Goal: Task Accomplishment & Management: Use online tool/utility

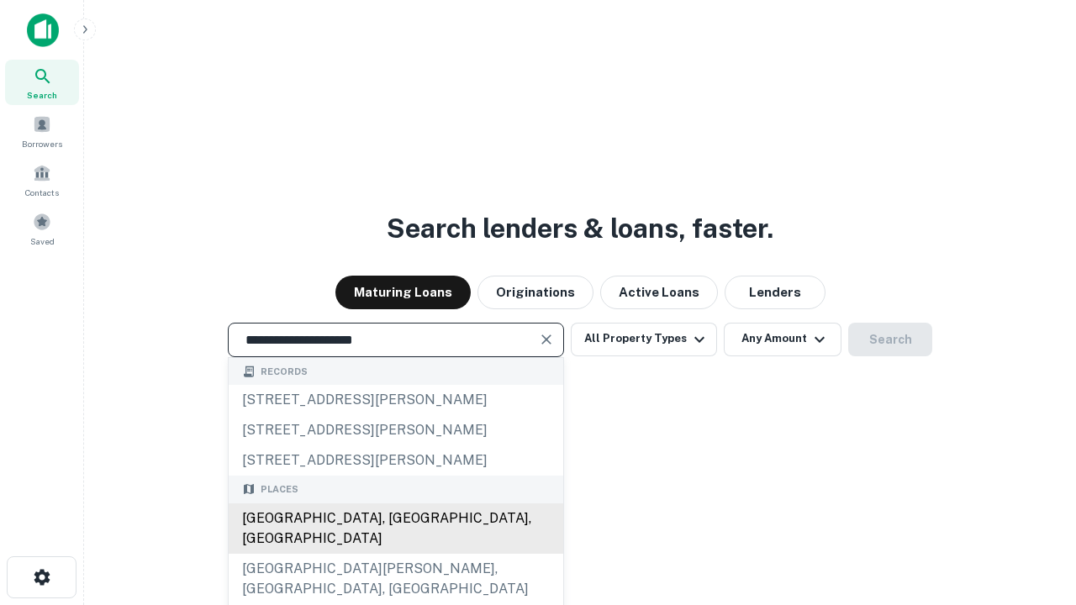
click at [395, 554] on div "Santa Monica, CA, USA" at bounding box center [396, 529] width 335 height 50
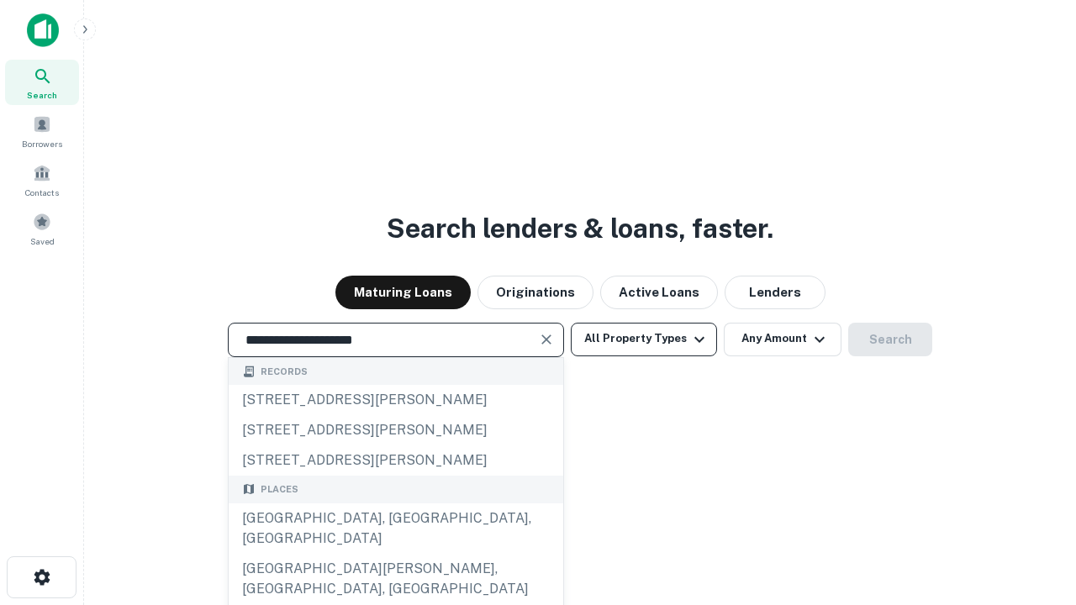
click at [644, 339] on button "All Property Types" at bounding box center [644, 340] width 146 height 34
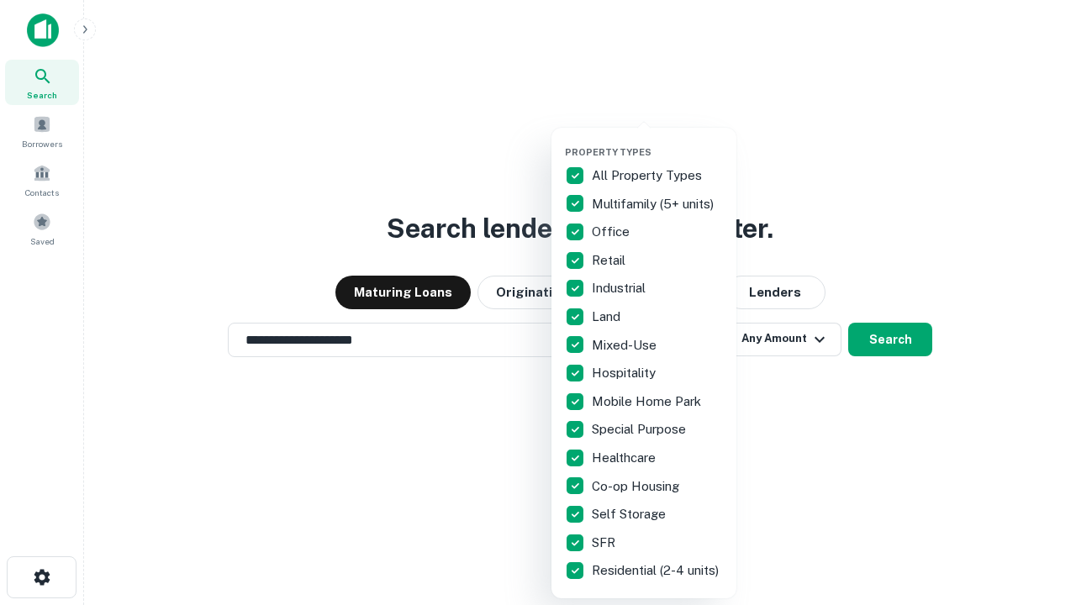
type input "**********"
click at [658, 141] on button "button" at bounding box center [657, 141] width 185 height 1
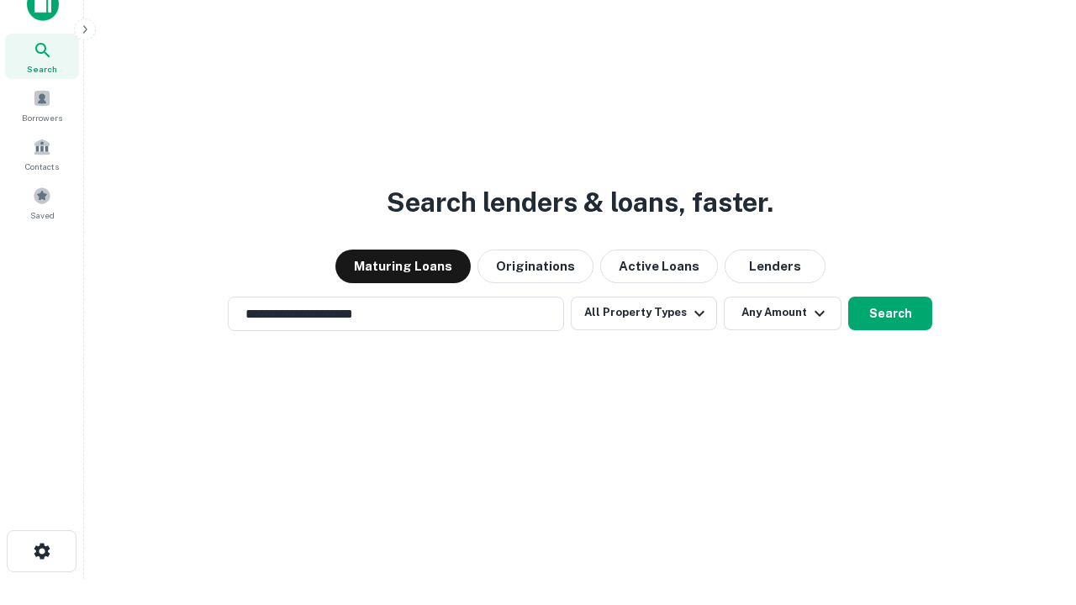
scroll to position [10, 203]
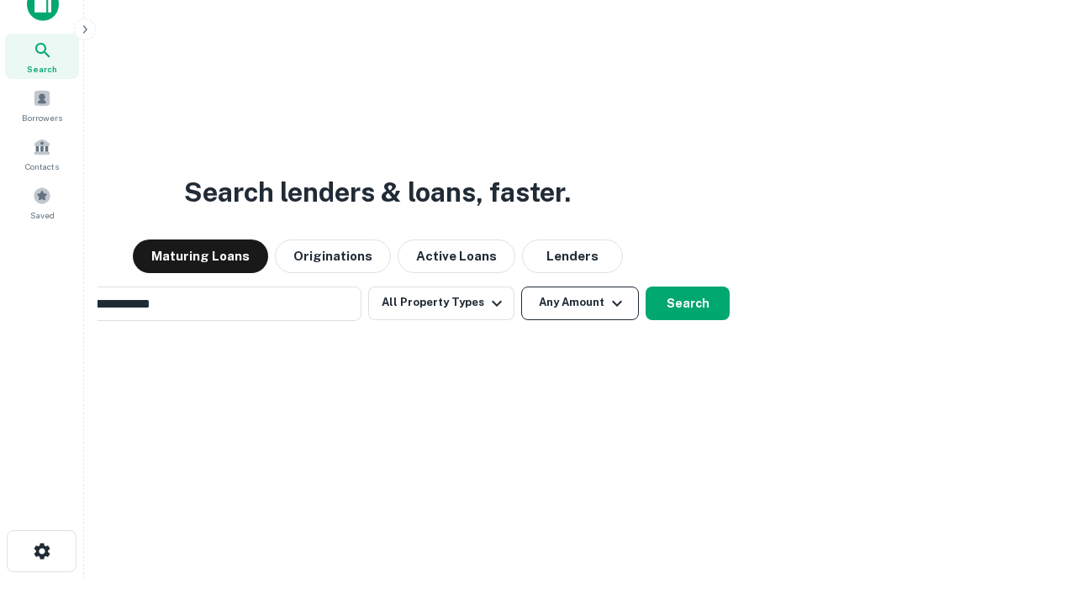
click at [521, 287] on button "Any Amount" at bounding box center [580, 304] width 118 height 34
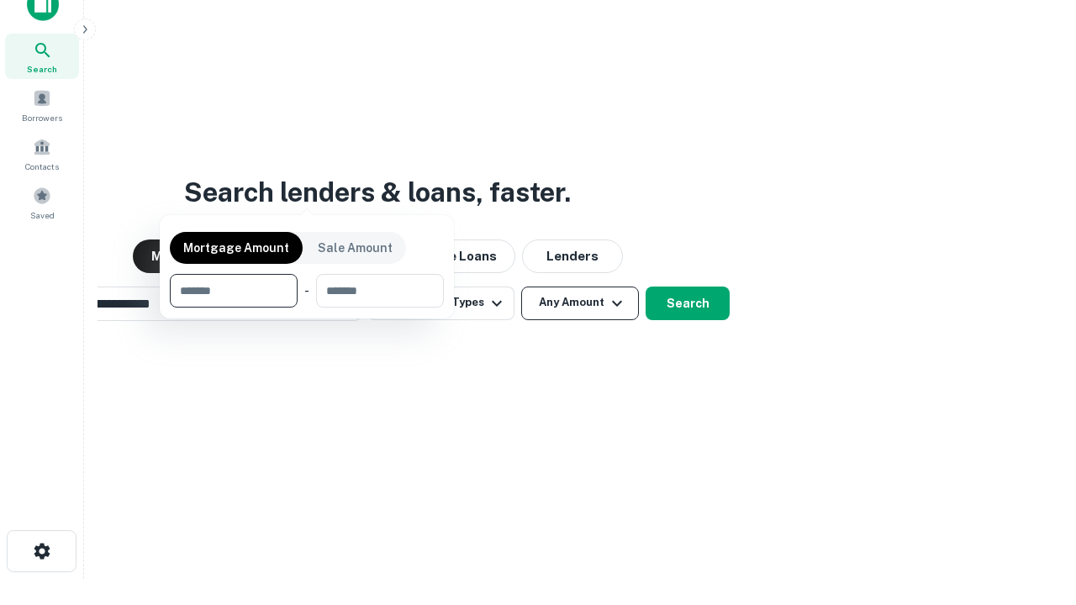
scroll to position [27, 0]
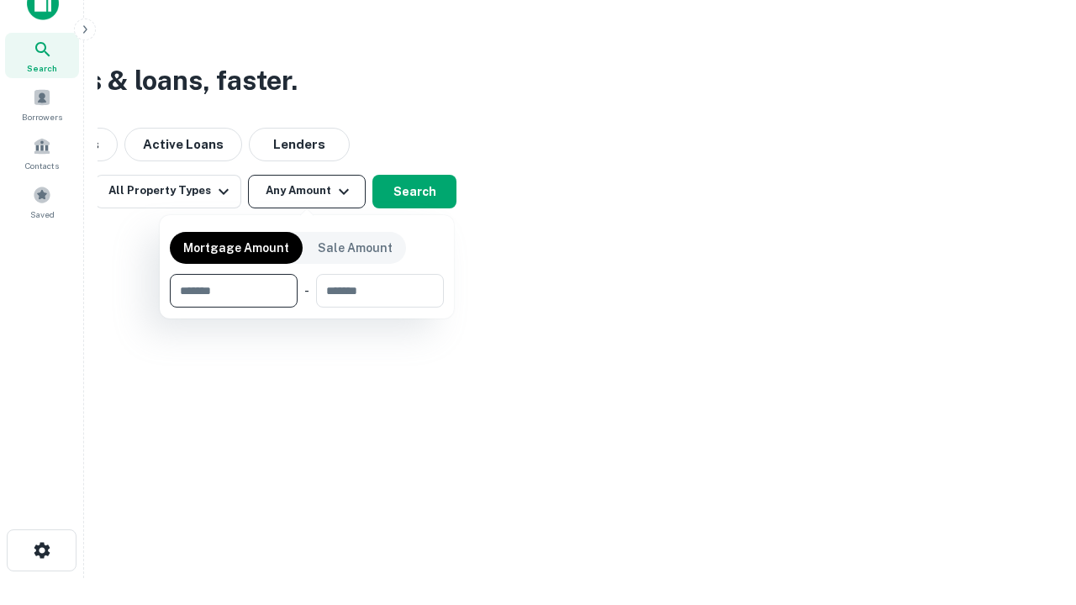
type input "*******"
click at [307, 308] on button "button" at bounding box center [307, 308] width 274 height 1
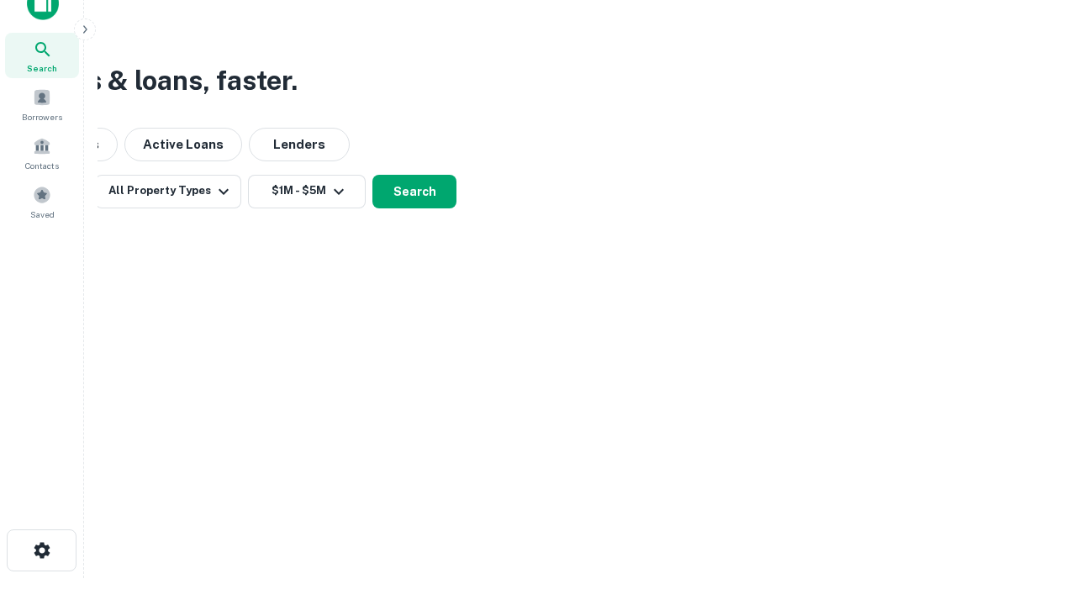
scroll to position [10, 310]
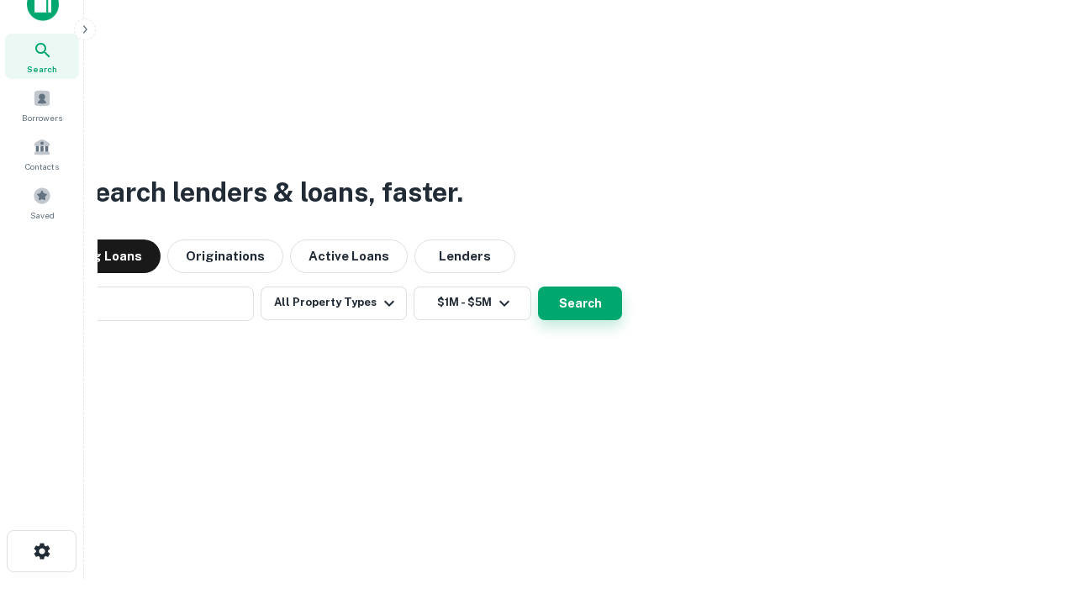
click at [538, 287] on button "Search" at bounding box center [580, 304] width 84 height 34
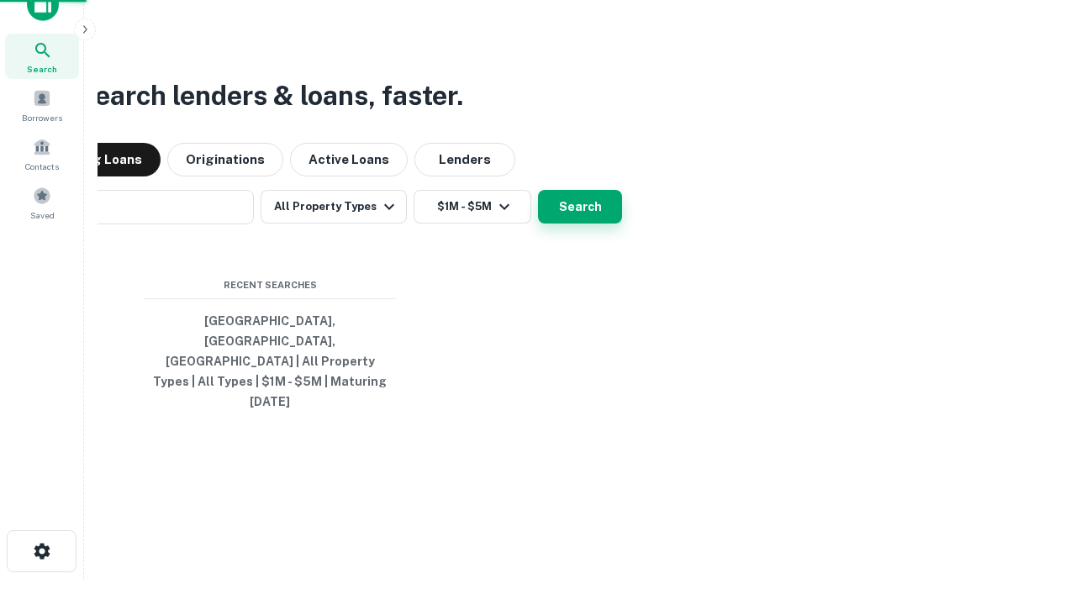
scroll to position [45, 476]
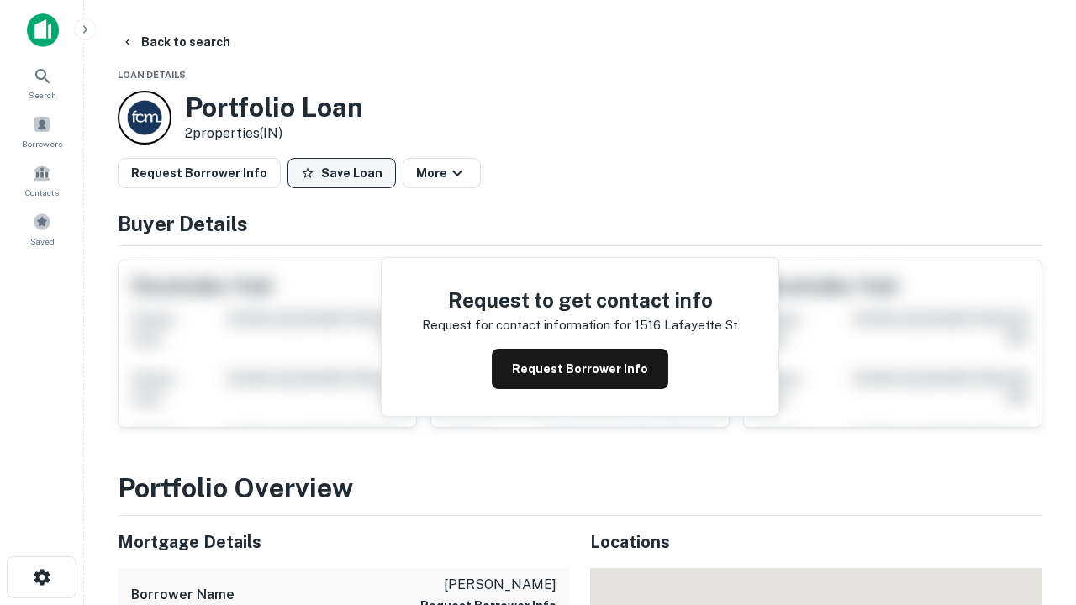
click at [341, 173] on button "Save Loan" at bounding box center [342, 173] width 108 height 30
